Goal: Information Seeking & Learning: Learn about a topic

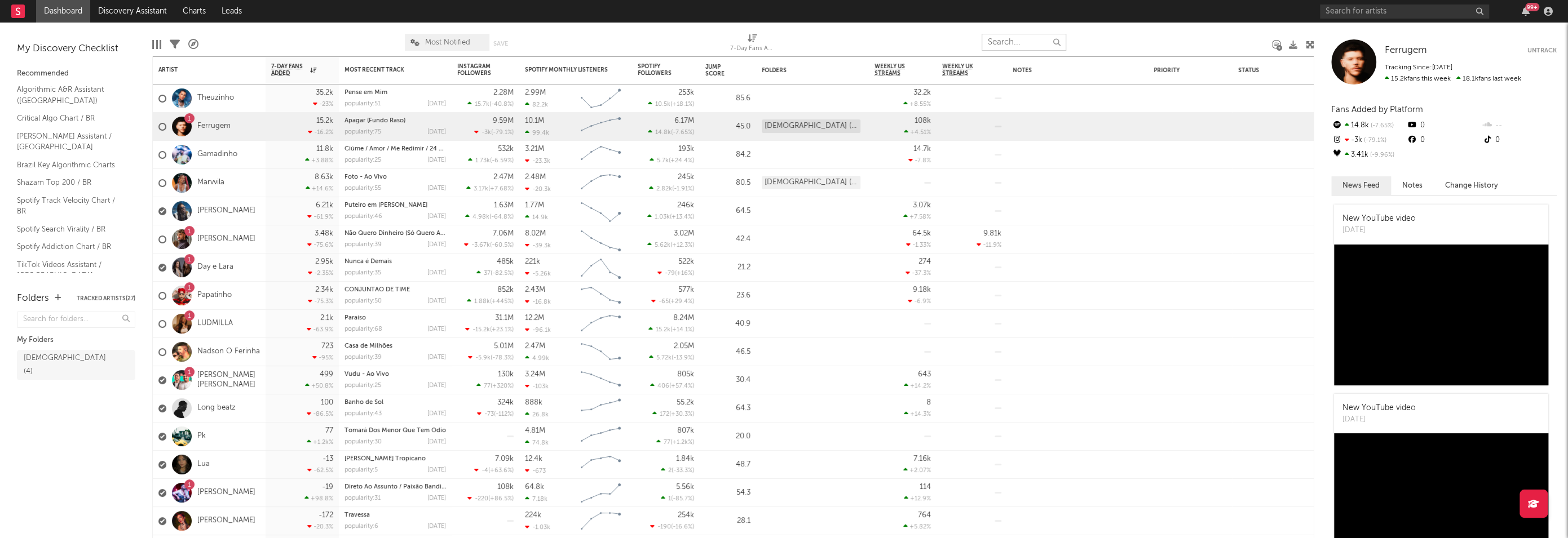
click at [1017, 43] on input "text" at bounding box center [1024, 43] width 84 height 17
click at [1354, 15] on input "text" at bounding box center [1405, 12] width 169 height 14
click at [1374, 7] on input "fabinho" at bounding box center [1405, 12] width 169 height 14
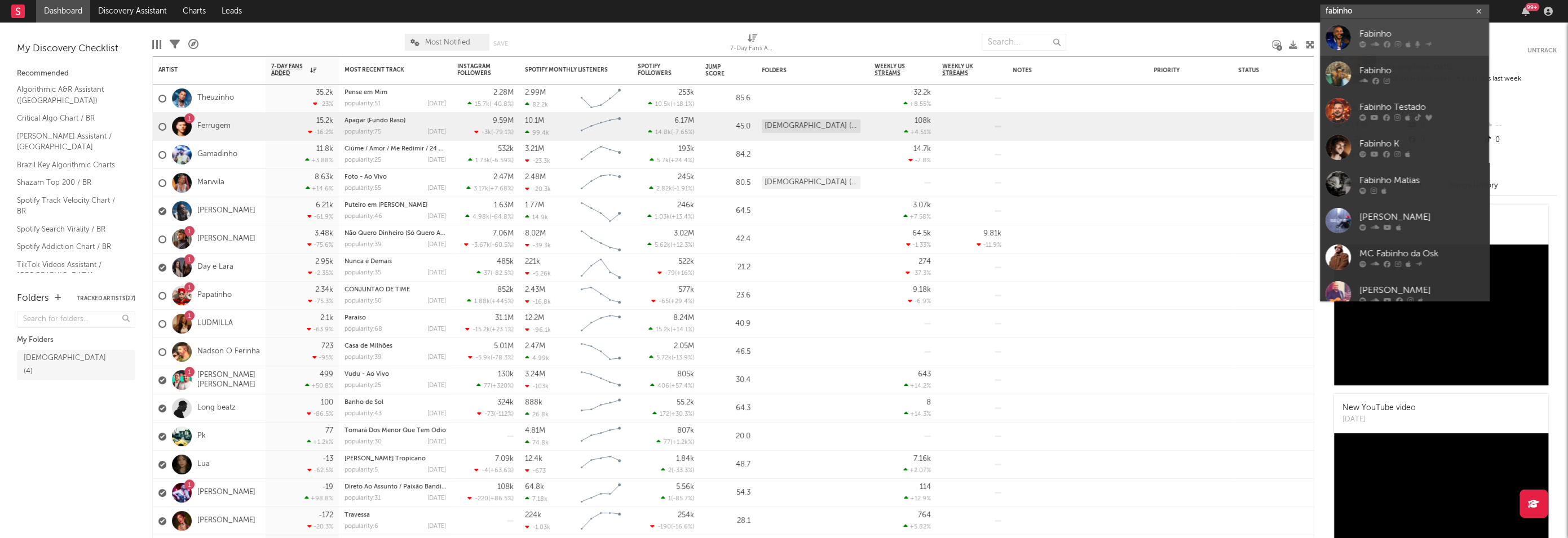
type input "fabinho"
click at [1384, 33] on div "Fabinho" at bounding box center [1422, 33] width 124 height 13
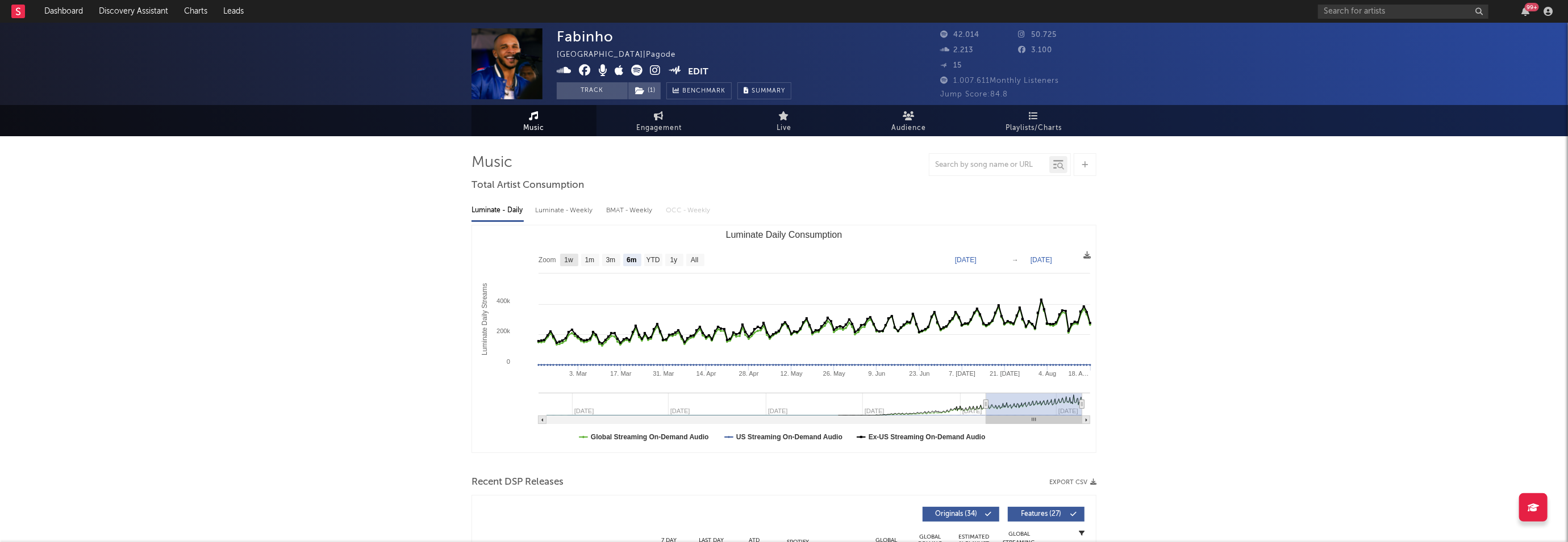
click at [568, 261] on text "1w" at bounding box center [569, 260] width 9 height 8
select select "1w"
type input "[DATE]"
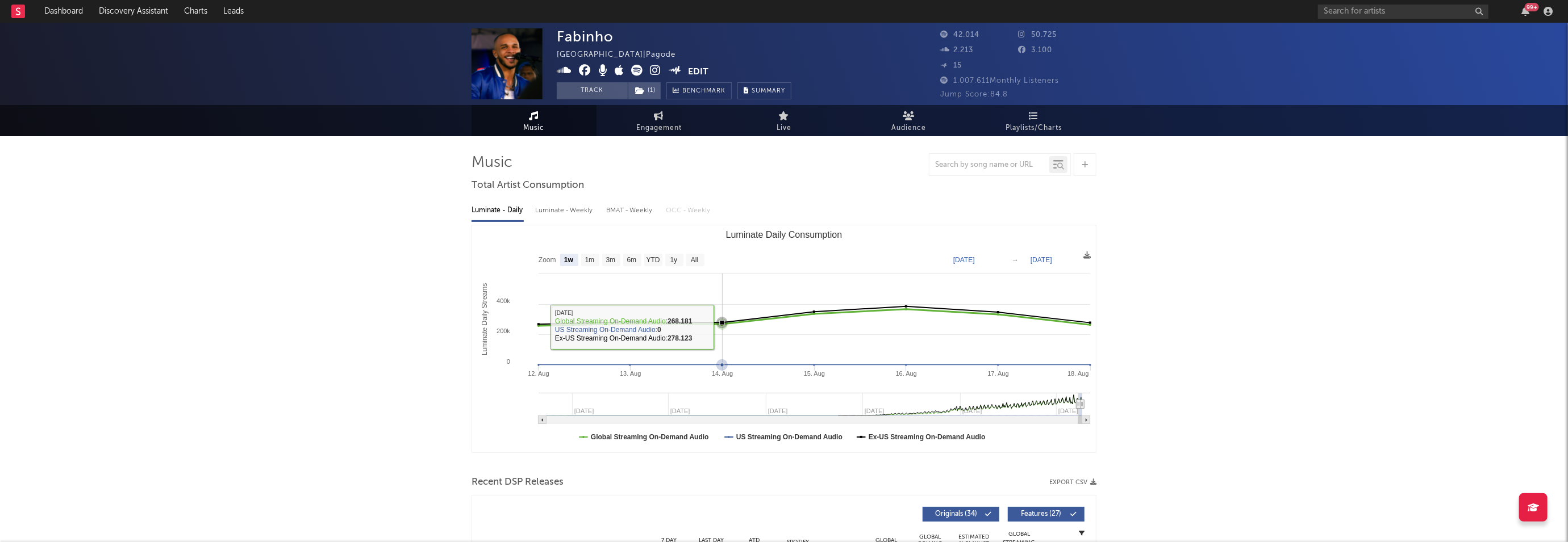
drag, startPoint x: 705, startPoint y: 327, endPoint x: 723, endPoint y: 326, distance: 18.0
click at [723, 326] on g "Luminate Daily Consumption" at bounding box center [768, 360] width 646 height 110
type input "[DATE]"
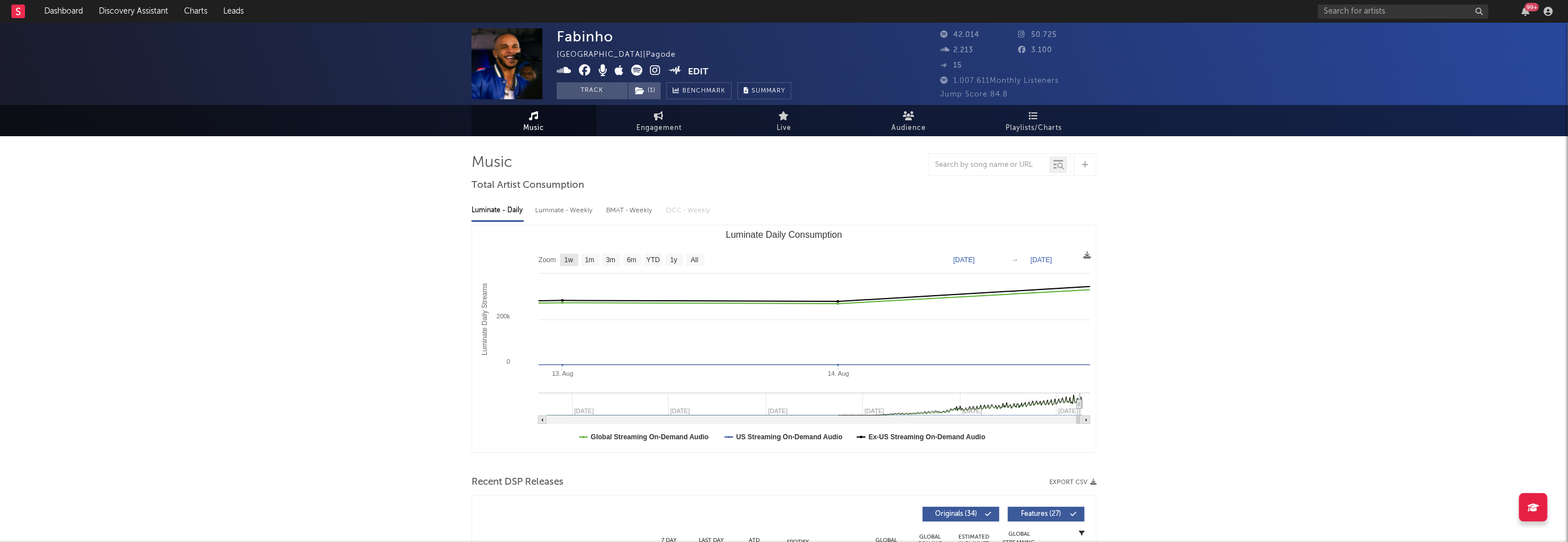
click at [562, 256] on rect "Luminate Daily Consumption" at bounding box center [569, 260] width 18 height 12
select select "1w"
type input "[DATE]"
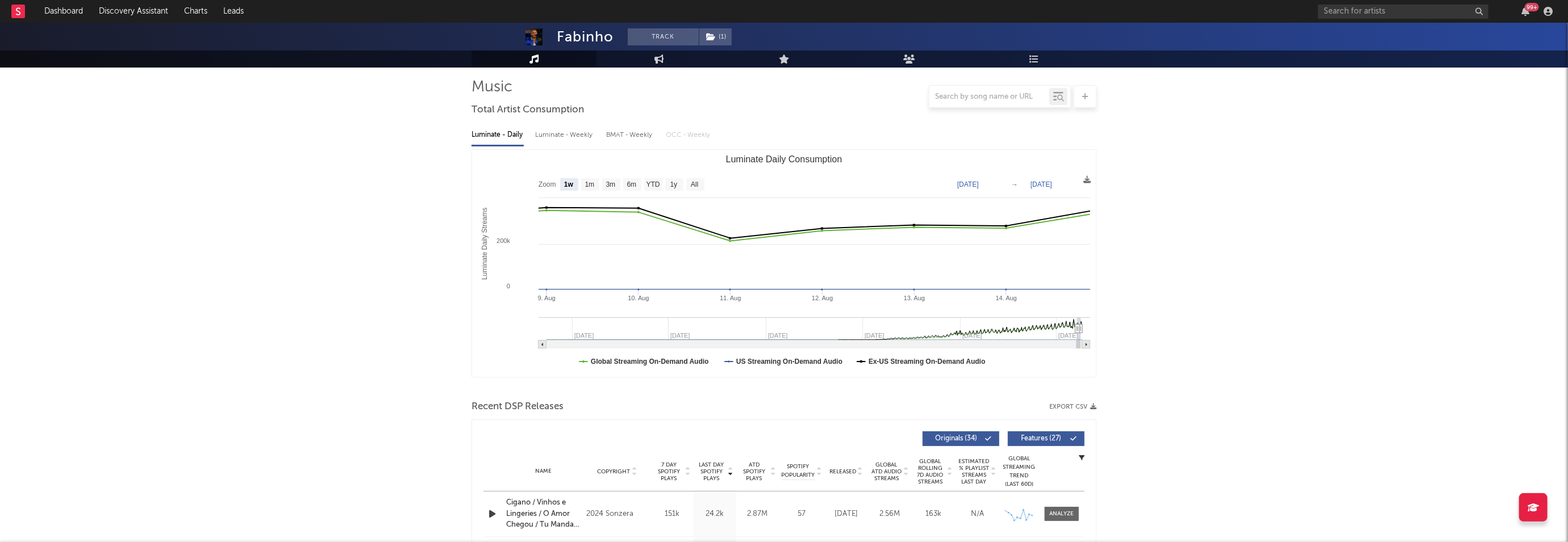
scroll to position [151, 0]
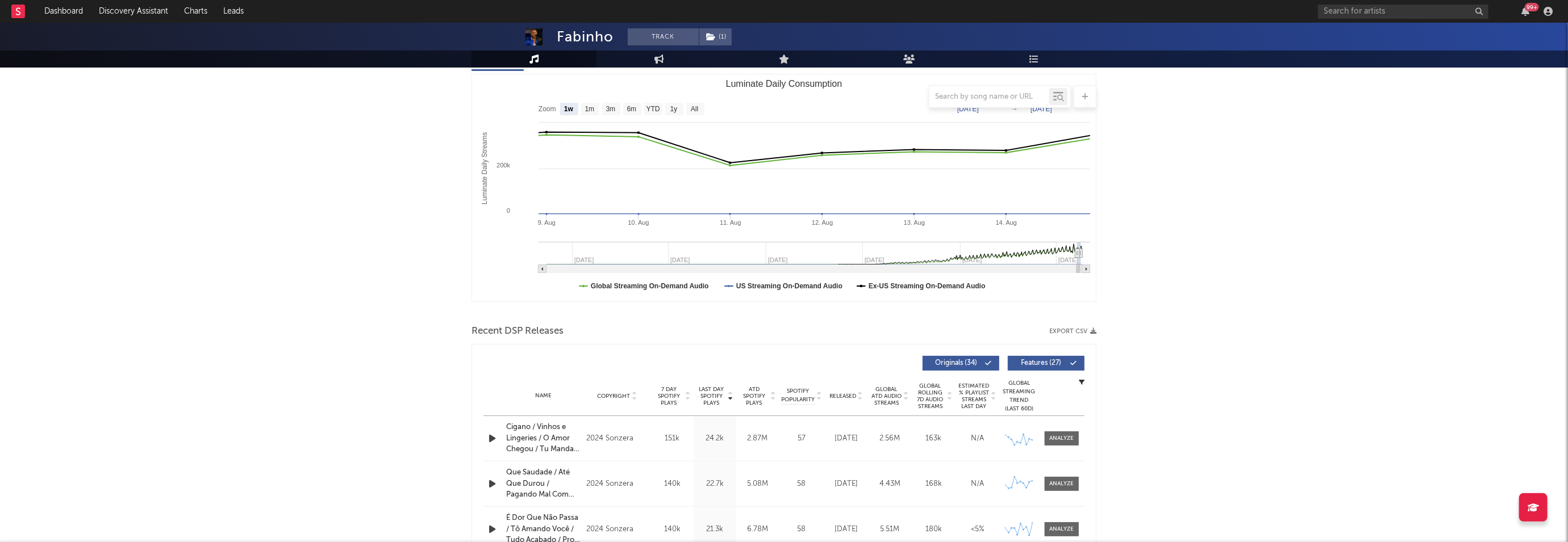
click at [959, 361] on span "Originals ( 34 )" at bounding box center [956, 363] width 52 height 7
click at [957, 365] on span "Originals ( 34 )" at bounding box center [956, 363] width 52 height 7
click at [1031, 362] on span "Features ( 27 )" at bounding box center [1041, 363] width 52 height 7
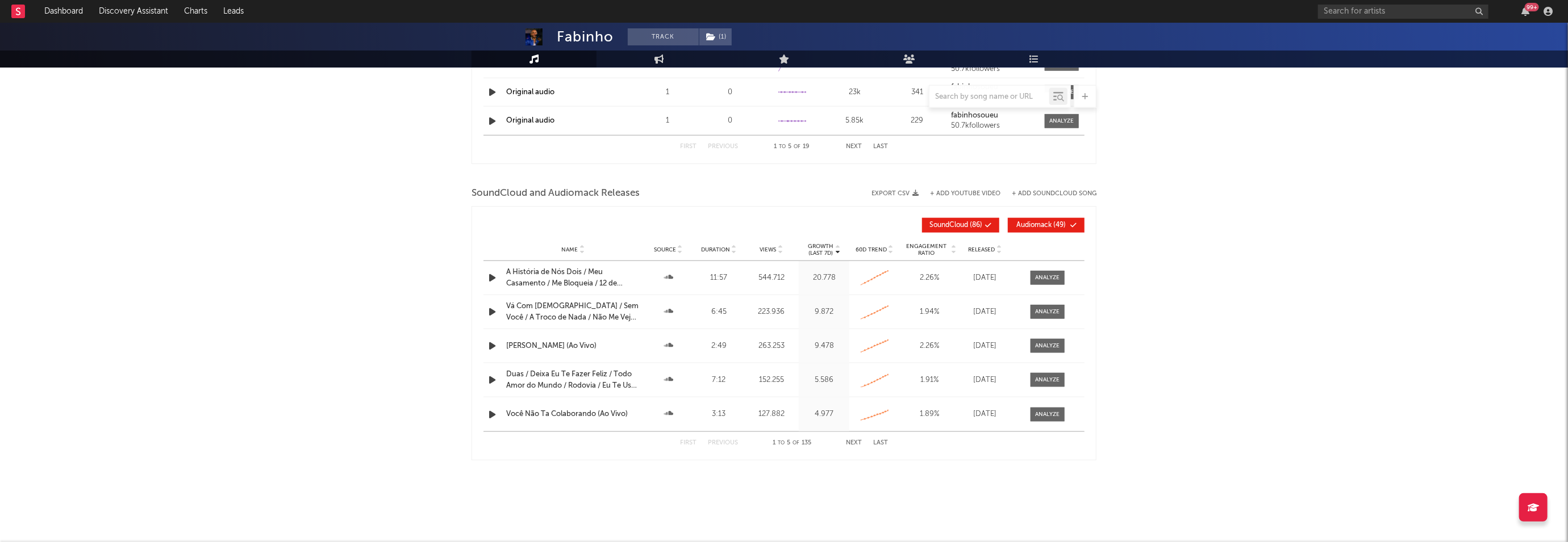
scroll to position [984, 0]
